Goal: Register for event/course

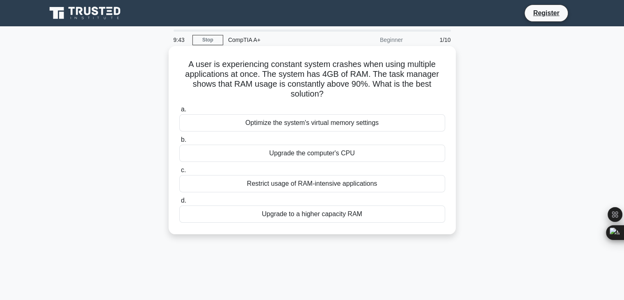
click at [337, 218] on div "Upgrade to a higher capacity RAM" at bounding box center [312, 213] width 266 height 17
click at [179, 203] on input "d. Upgrade to a higher capacity RAM" at bounding box center [179, 200] width 0 height 5
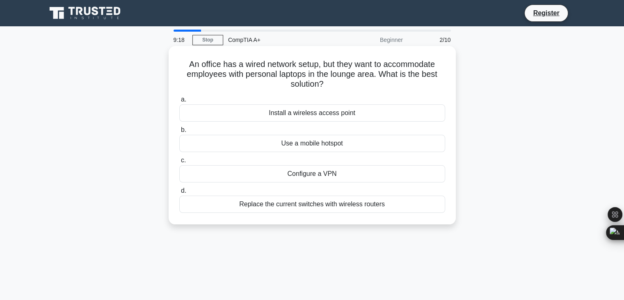
click at [360, 115] on div "Install a wireless access point" at bounding box center [312, 112] width 266 height 17
click at [179, 102] on input "a. Install a wireless access point" at bounding box center [179, 99] width 0 height 5
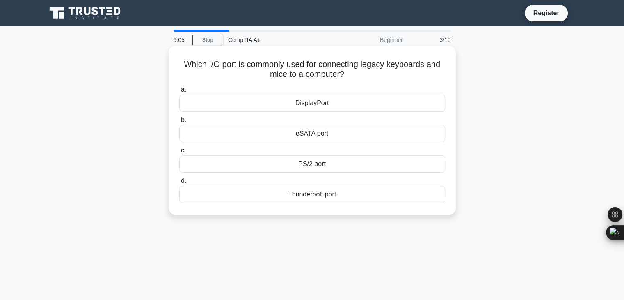
click at [373, 130] on div "eSATA port" at bounding box center [312, 133] width 266 height 17
click at [179, 123] on input "b. eSATA port" at bounding box center [179, 119] width 0 height 5
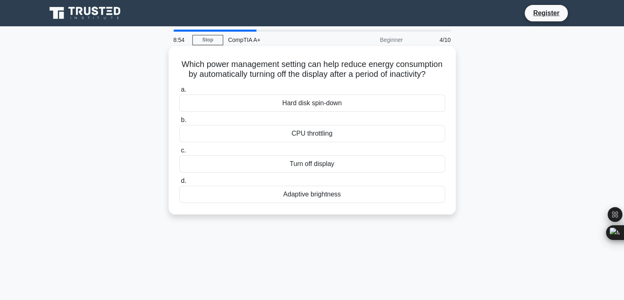
click at [351, 203] on div "Adaptive brightness" at bounding box center [312, 193] width 266 height 17
click at [179, 183] on input "d. Adaptive brightness" at bounding box center [179, 180] width 0 height 5
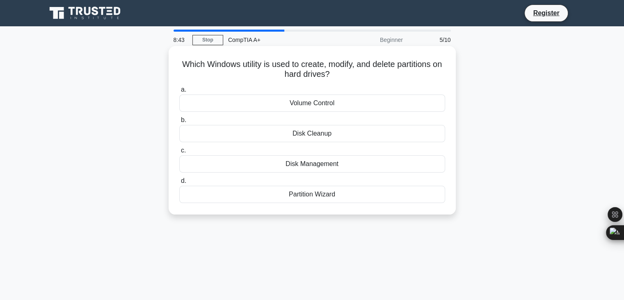
click at [359, 165] on div "Disk Management" at bounding box center [312, 163] width 266 height 17
click at [179, 153] on input "c. Disk Management" at bounding box center [179, 150] width 0 height 5
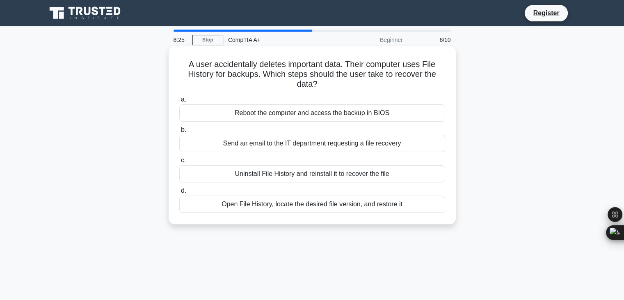
click at [327, 206] on div "Open File History, locate the desired file version, and restore it" at bounding box center [312, 203] width 266 height 17
click at [179, 193] on input "d. Open File History, locate the desired file version, and restore it" at bounding box center [179, 190] width 0 height 5
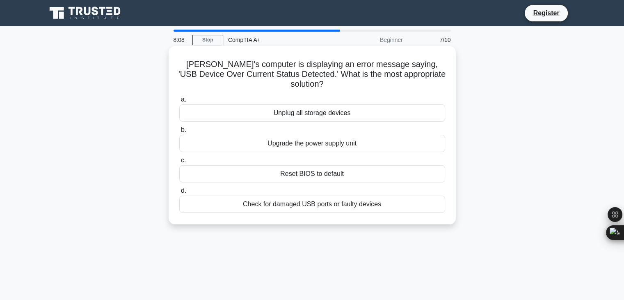
click at [350, 196] on div "Check for damaged USB ports or faulty devices" at bounding box center [312, 203] width 266 height 17
click at [179, 193] on input "d. Check for damaged USB ports or faulty devices" at bounding box center [179, 190] width 0 height 5
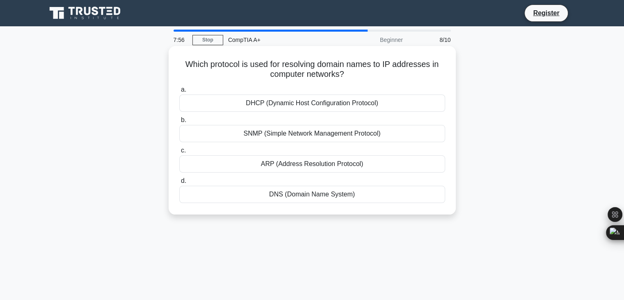
click at [364, 191] on div "DNS (Domain Name System)" at bounding box center [312, 193] width 266 height 17
click at [179, 183] on input "d. DNS (Domain Name System)" at bounding box center [179, 180] width 0 height 5
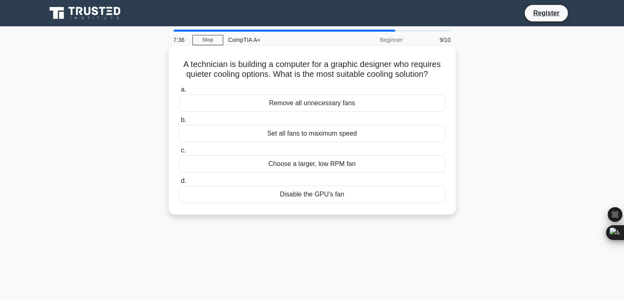
click at [373, 103] on div "Remove all unnecessary fans" at bounding box center [312, 102] width 266 height 17
click at [179, 92] on input "a. Remove all unnecessary fans" at bounding box center [179, 89] width 0 height 5
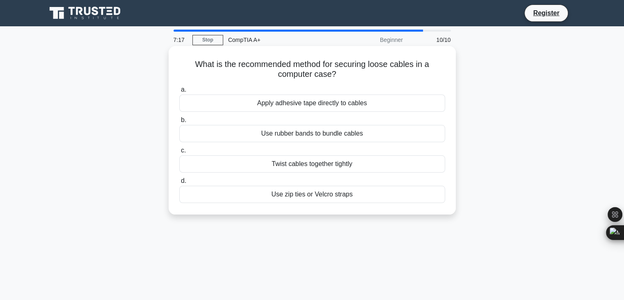
click at [342, 197] on div "Use zip ties or Velcro straps" at bounding box center [312, 193] width 266 height 17
click at [179, 183] on input "d. Use zip ties or Velcro straps" at bounding box center [179, 180] width 0 height 5
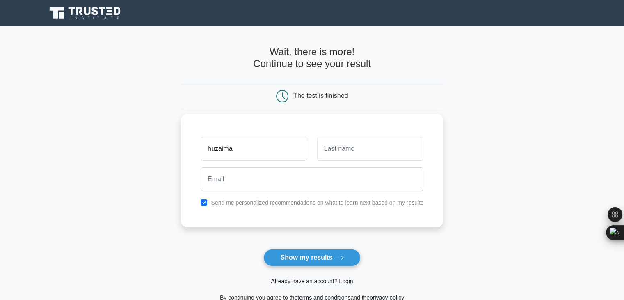
type input "huzaima"
click at [382, 140] on input "text" at bounding box center [370, 149] width 106 height 24
type input "ASIM"
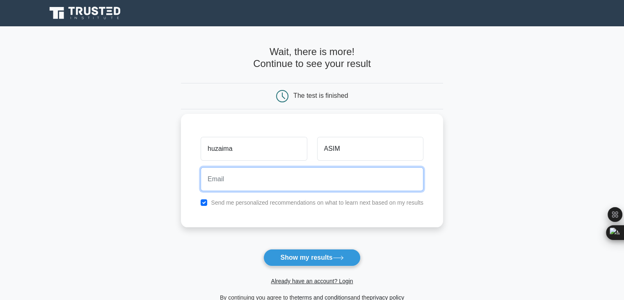
click at [353, 176] on input "email" at bounding box center [312, 179] width 223 height 24
type input "huzaimabhatti3@gmail.com"
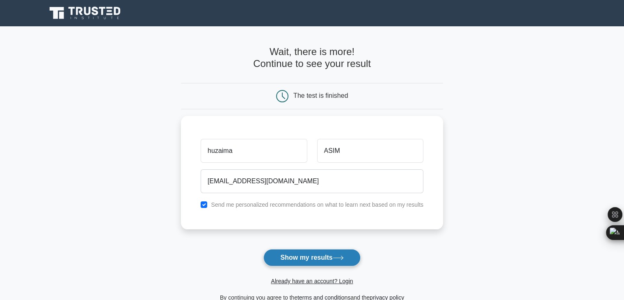
click at [315, 259] on button "Show my results" at bounding box center [311, 257] width 97 height 17
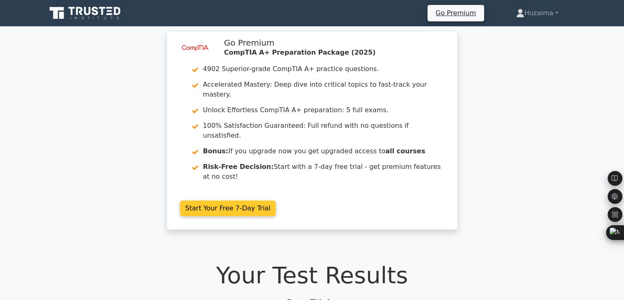
click at [240, 200] on link "Start Your Free 7-Day Trial" at bounding box center [228, 208] width 96 height 16
